Goal: Task Accomplishment & Management: Complete application form

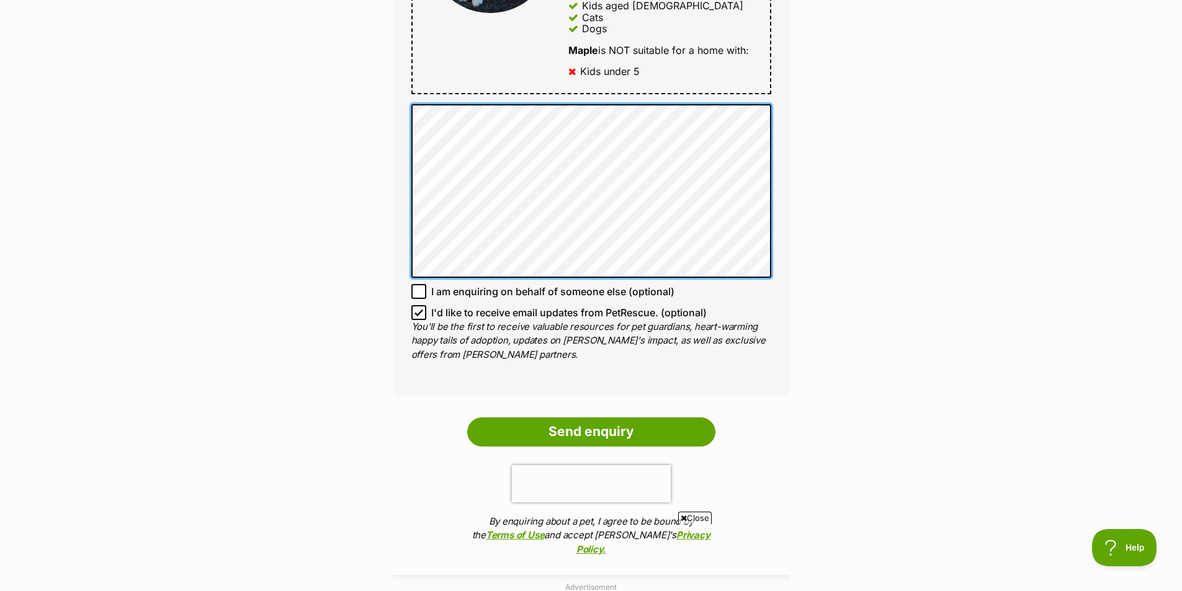
scroll to position [806, 0]
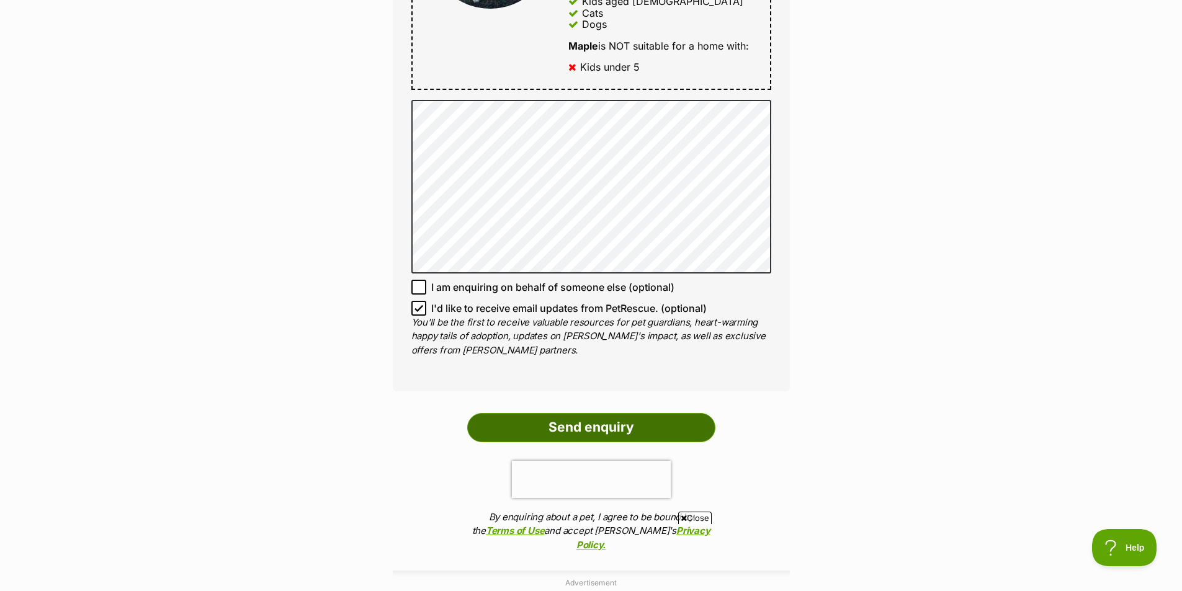
click at [554, 415] on input "Send enquiry" at bounding box center [591, 427] width 248 height 29
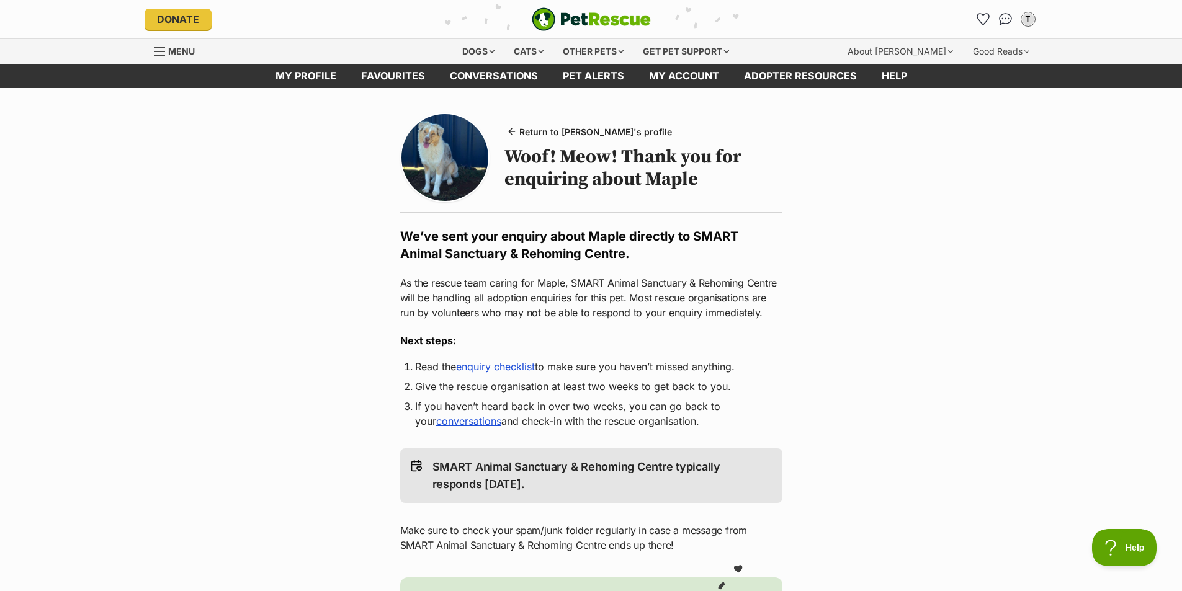
click at [631, 252] on h2 "We’ve sent your enquiry about Maple directly to SMART Animal Sanctuary & Rehomi…" at bounding box center [591, 245] width 382 height 35
click at [629, 252] on h2 "We’ve sent your enquiry about Maple directly to SMART Animal Sanctuary & Rehomi…" at bounding box center [591, 245] width 382 height 35
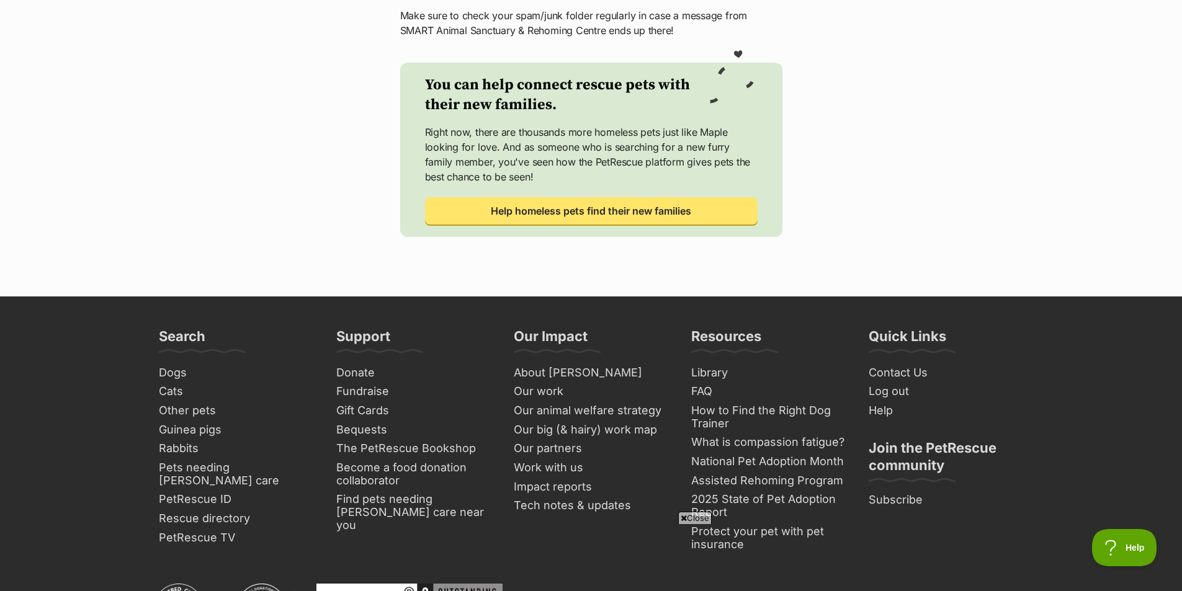
scroll to position [558, 0]
